Goal: Task Accomplishment & Management: Complete application form

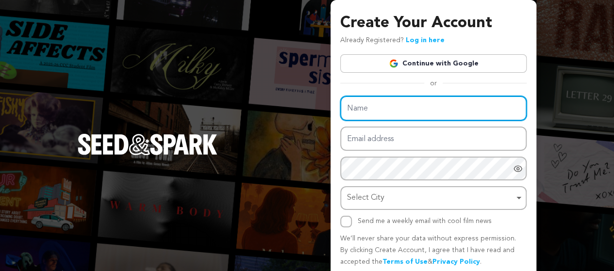
click at [386, 113] on input "Name" at bounding box center [433, 108] width 186 height 25
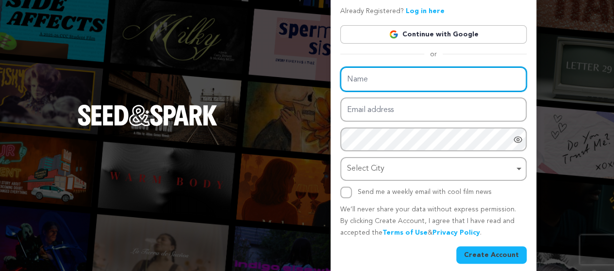
scroll to position [8, 0]
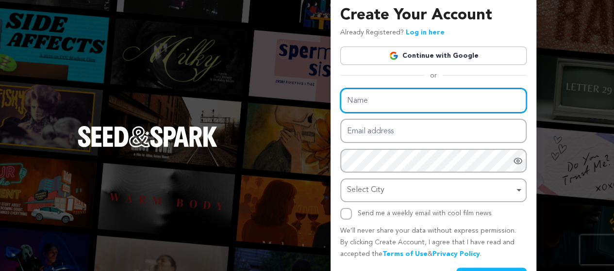
click at [394, 109] on input "Name" at bounding box center [433, 100] width 186 height 25
type input "M Umar Asghar"
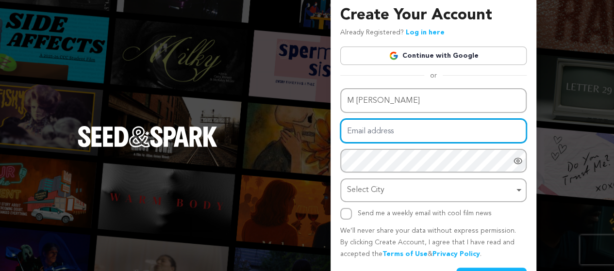
click at [393, 131] on input "Email address" at bounding box center [433, 131] width 186 height 25
type input "umarasgharwork@gmail.com"
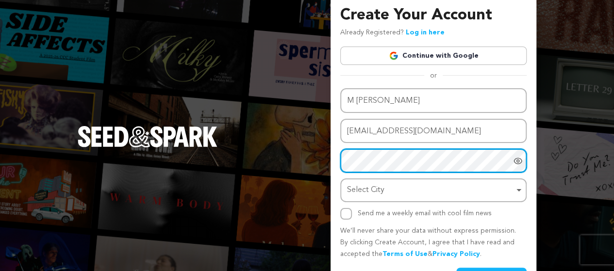
scroll to position [43, 0]
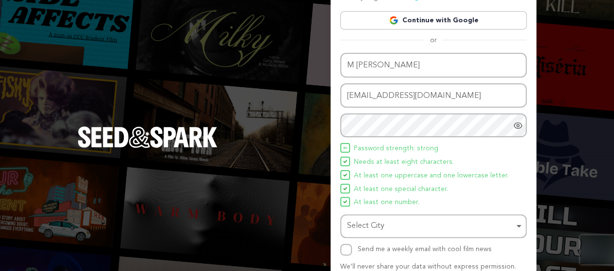
click at [359, 182] on ul "Password strength: strong Needs at least eight characters. At least one upperca…" at bounding box center [433, 175] width 186 height 65
click at [360, 218] on div "Select City Remove item" at bounding box center [433, 226] width 177 height 18
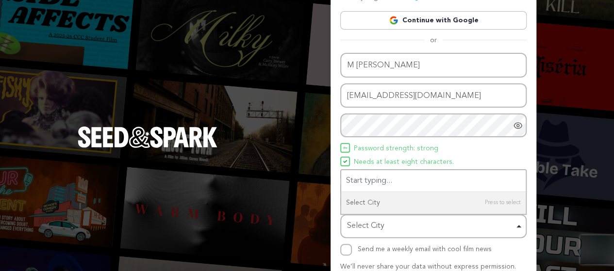
click at [309, 185] on div "Create Your Account Already Registered? Log in here Continue with Google or eyJ…" at bounding box center [307, 147] width 614 height 380
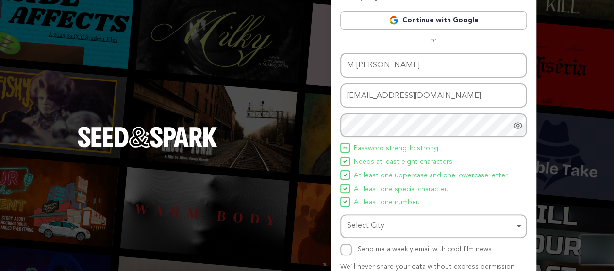
click at [369, 222] on div "Select City Remove item" at bounding box center [430, 226] width 167 height 14
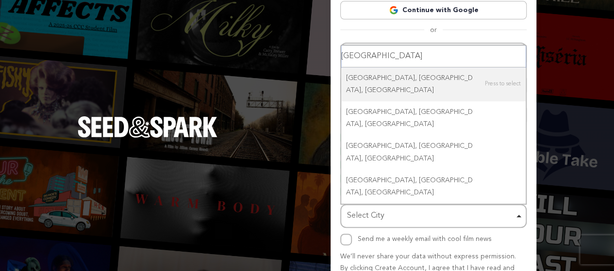
scroll to position [54, 0]
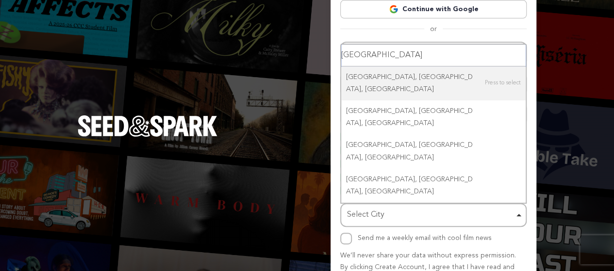
click at [385, 66] on input "Riyadh" at bounding box center [433, 56] width 184 height 22
click at [401, 66] on input "Riyadh" at bounding box center [433, 56] width 184 height 22
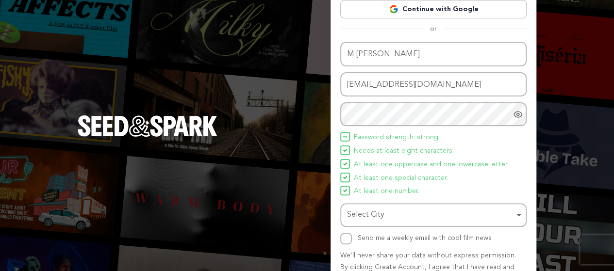
click at [277, 146] on div "Create Your Account Already Registered? Log in here Continue with Google or eyJ…" at bounding box center [307, 136] width 614 height 380
click at [356, 215] on div "Select City Remove item" at bounding box center [430, 215] width 167 height 14
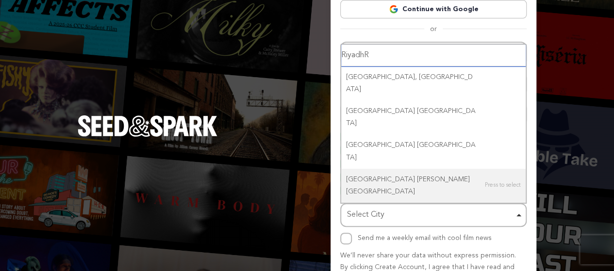
type input "Riyadh"
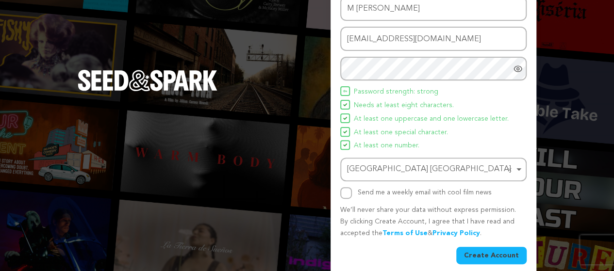
scroll to position [109, 0]
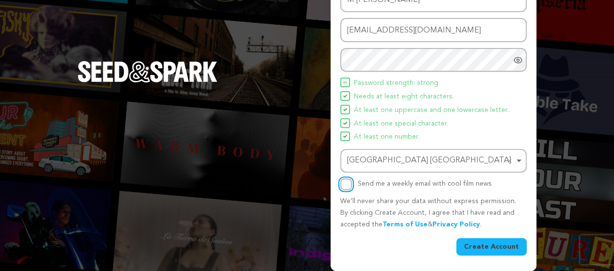
click at [346, 185] on input "Send me a weekly email with cool film news" at bounding box center [346, 185] width 12 height 12
checkbox input "true"
click at [492, 242] on button "Create Account" at bounding box center [491, 246] width 70 height 17
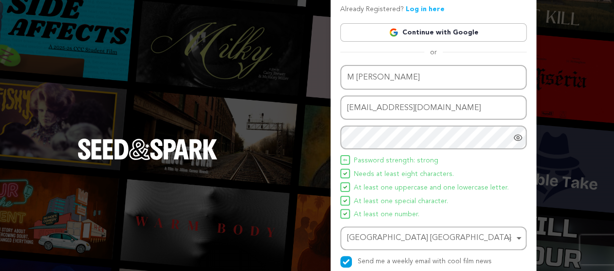
scroll to position [0, 0]
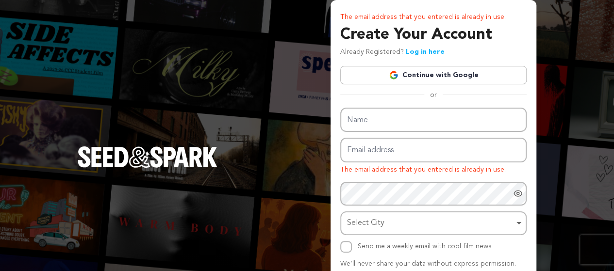
click at [428, 83] on link "Continue with Google" at bounding box center [433, 75] width 186 height 18
click at [427, 76] on link "Continue with Google" at bounding box center [433, 75] width 186 height 18
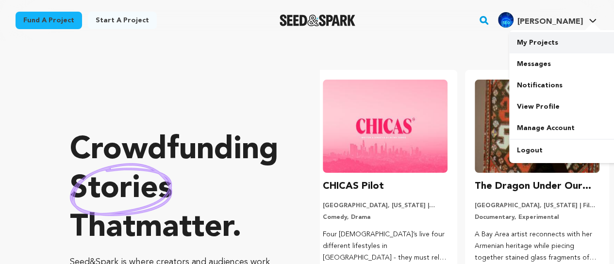
scroll to position [0, 160]
click at [525, 49] on link "My Projects" at bounding box center [563, 42] width 109 height 21
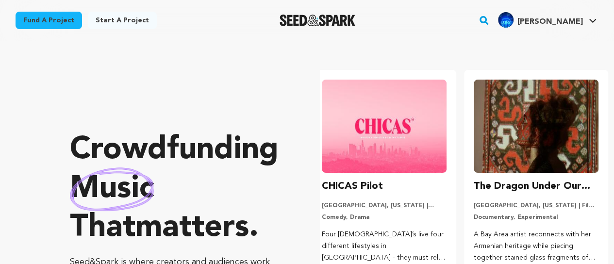
drag, startPoint x: 525, startPoint y: 49, endPoint x: 462, endPoint y: 36, distance: 64.7
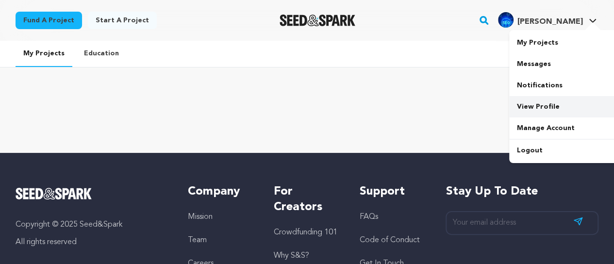
click at [522, 111] on link "View Profile" at bounding box center [563, 106] width 109 height 21
